Goal: Navigation & Orientation: Find specific page/section

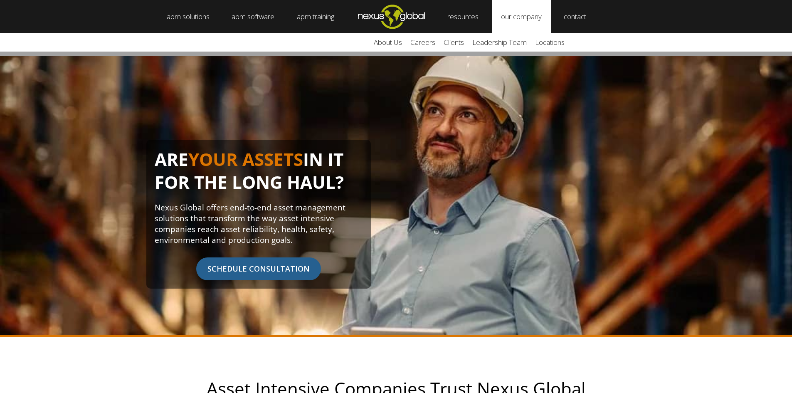
click at [526, 15] on link "our company" at bounding box center [521, 16] width 59 height 33
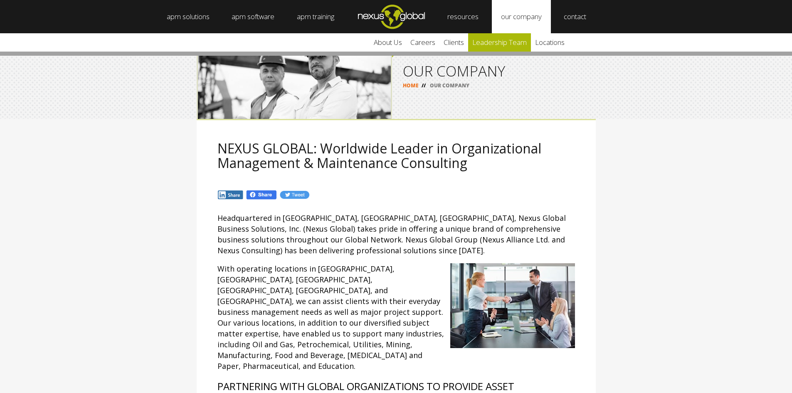
click at [518, 38] on link "leadership team" at bounding box center [499, 42] width 63 height 18
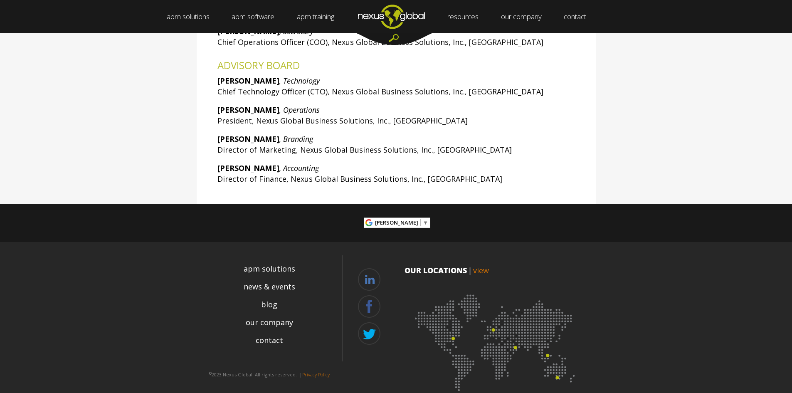
scroll to position [297, 0]
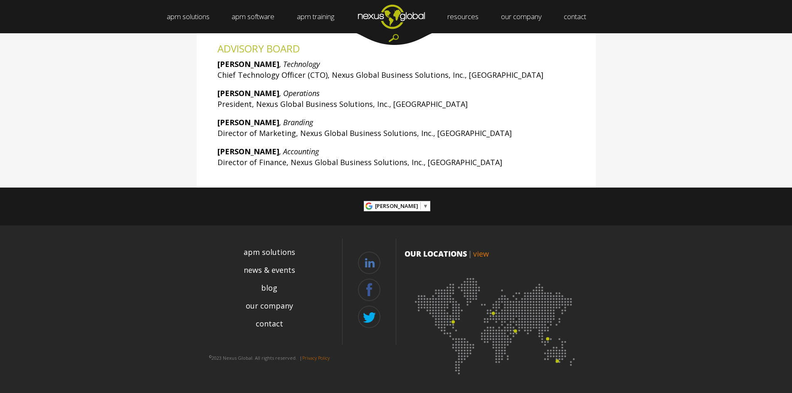
click at [494, 315] on img at bounding box center [496, 323] width 183 height 112
